Goal: Navigation & Orientation: Find specific page/section

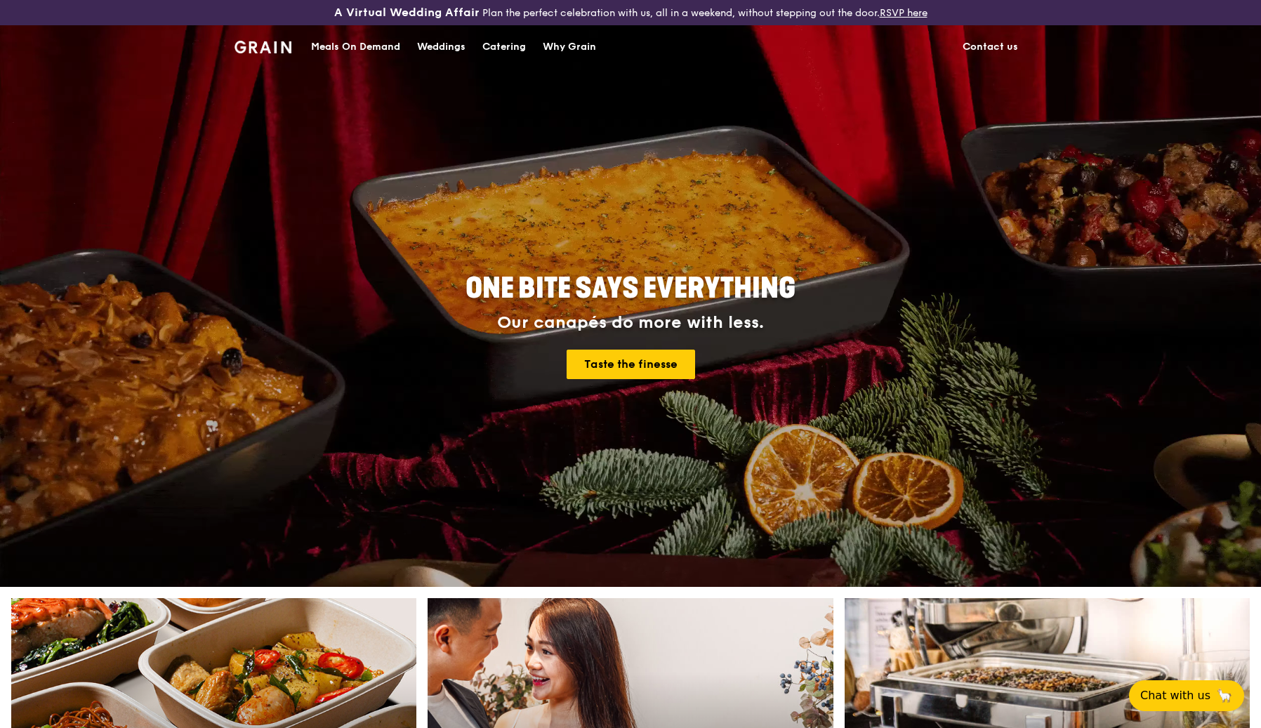
scroll to position [1171, 0]
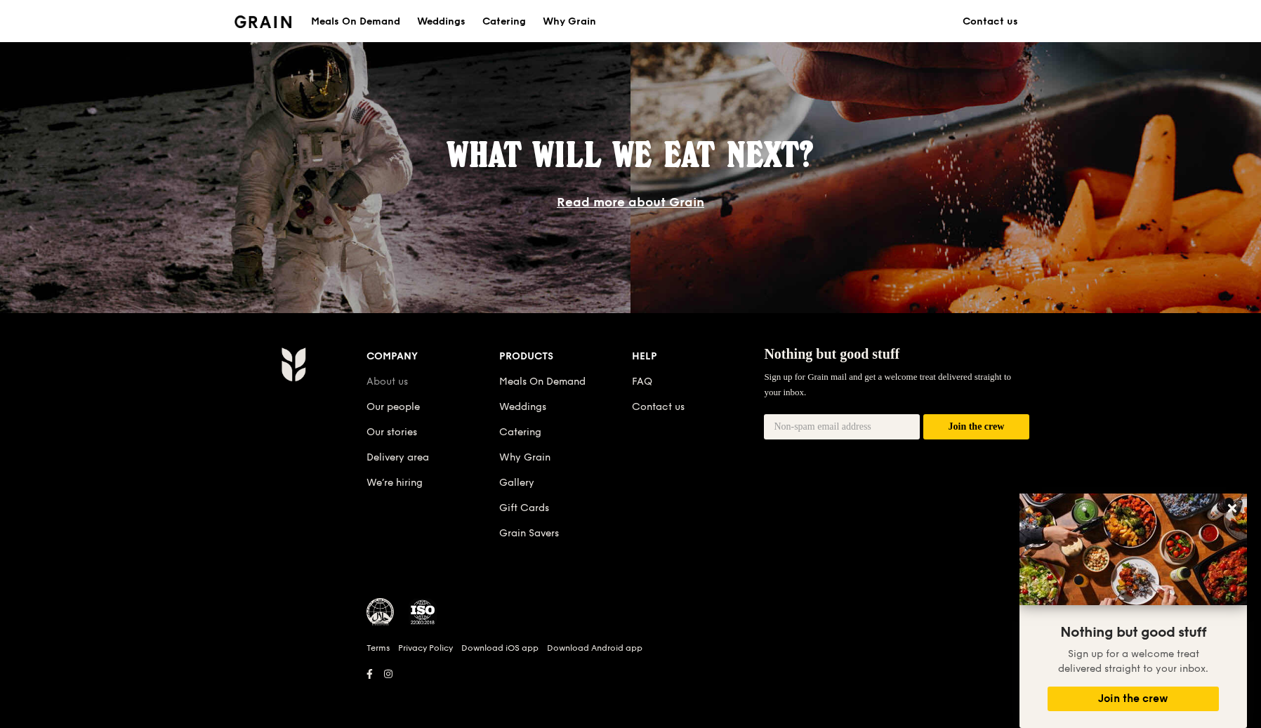
click at [399, 384] on link "About us" at bounding box center [386, 381] width 41 height 12
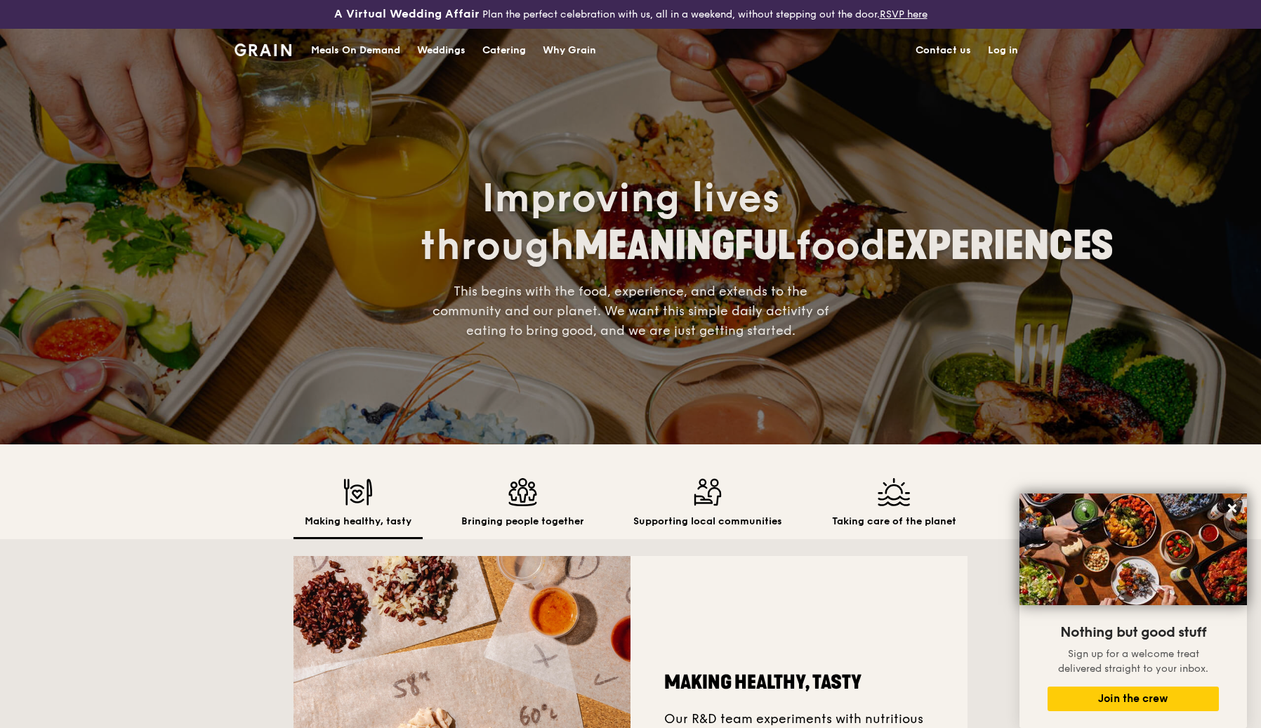
click at [281, 60] on div "Grain logo" at bounding box center [262, 49] width 57 height 42
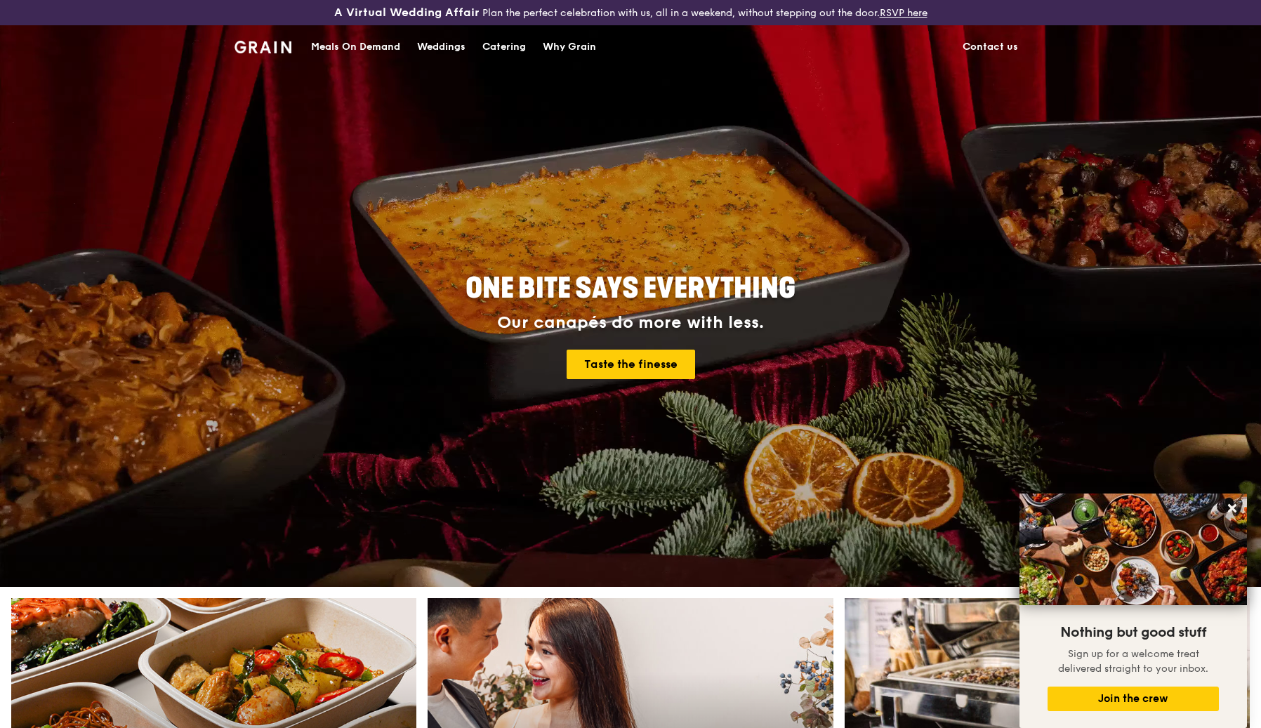
click at [361, 172] on div "ONE BITE SAYS EVERYTHING Our canapés do more with less. Taste the finesse" at bounding box center [630, 326] width 786 height 519
